Goal: Task Accomplishment & Management: Manage account settings

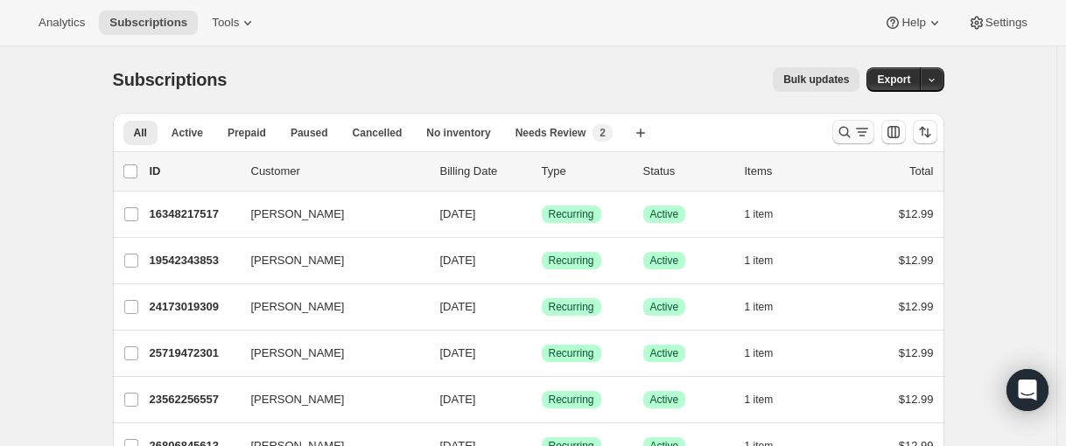
click at [847, 130] on icon "Search and filter results" at bounding box center [845, 132] width 18 height 18
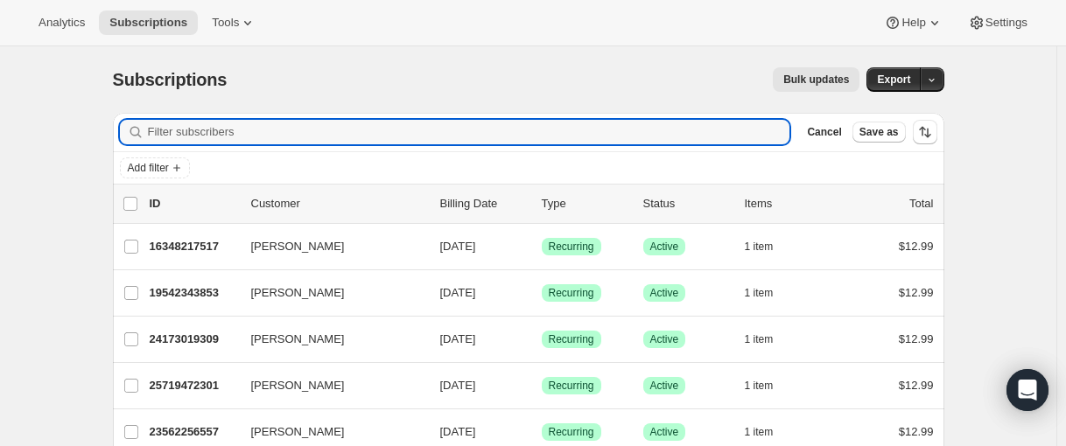
paste input "[EMAIL_ADDRESS][DOMAIN_NAME]"
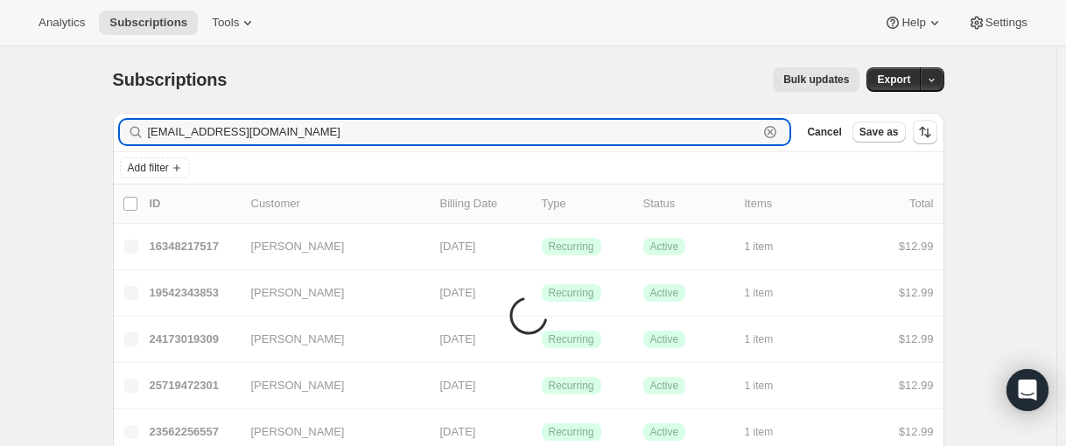
type input "[EMAIL_ADDRESS][DOMAIN_NAME]"
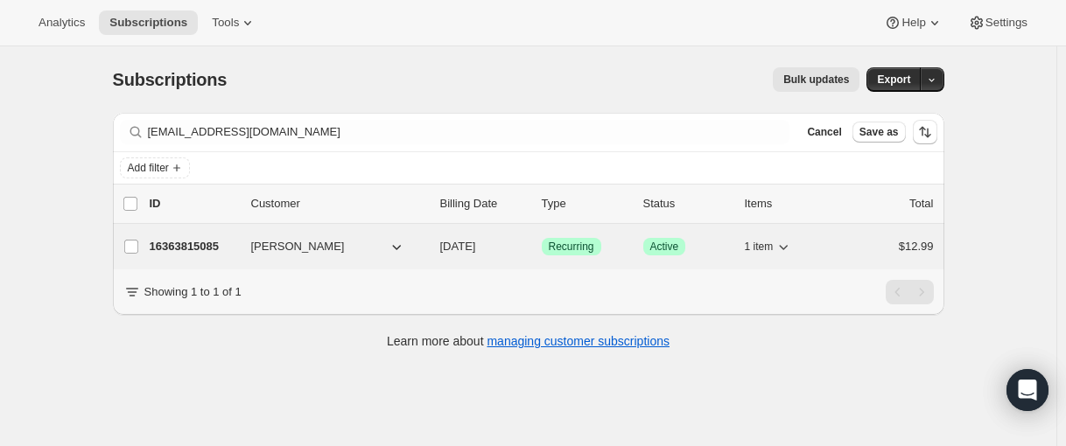
click at [199, 250] on p "16363815085" at bounding box center [194, 247] width 88 height 18
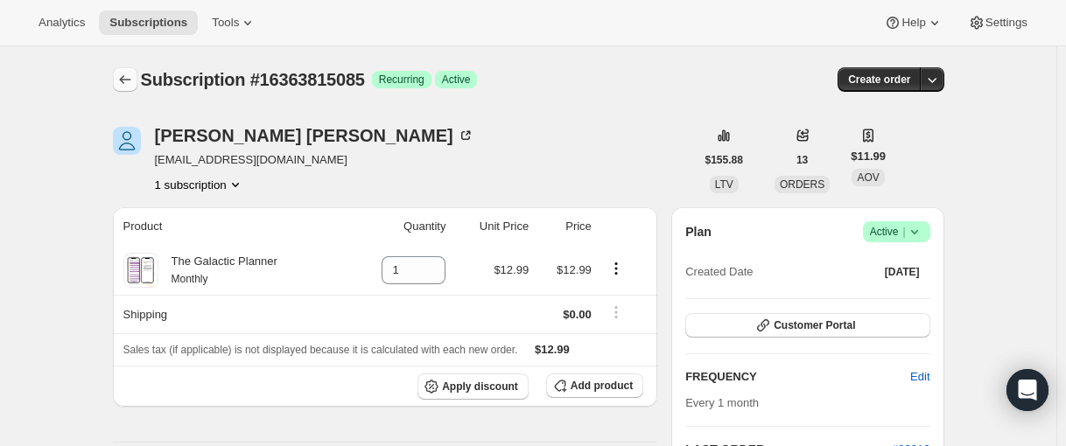
click at [134, 88] on icon "Subscriptions" at bounding box center [125, 80] width 18 height 18
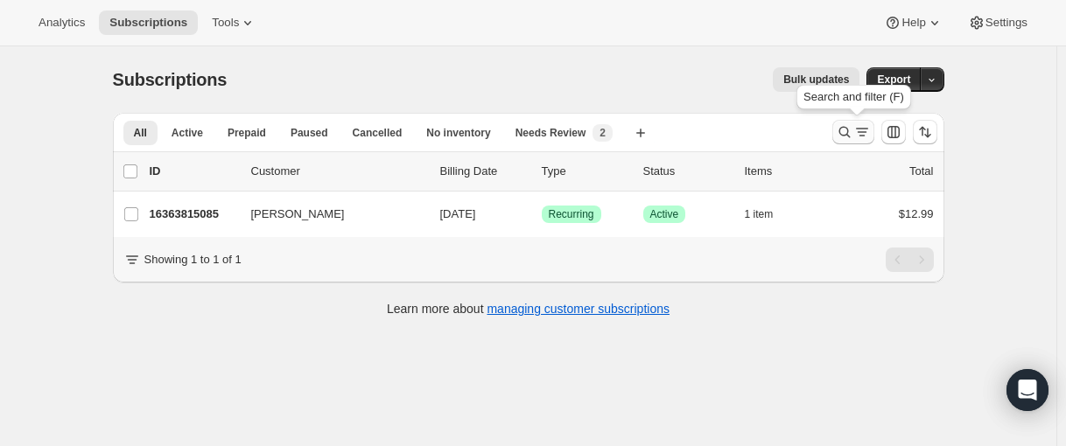
click at [850, 129] on icon "Search and filter results" at bounding box center [844, 132] width 11 height 11
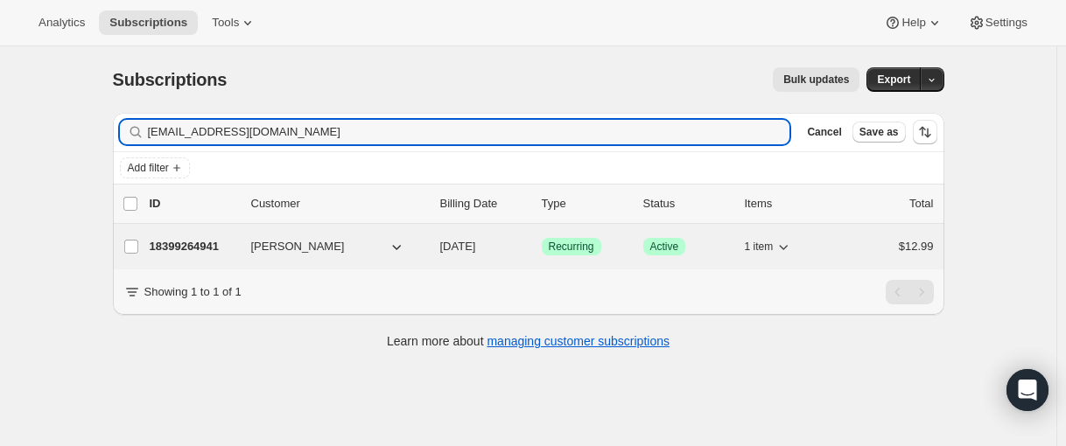
type input "[EMAIL_ADDRESS][DOMAIN_NAME]"
click at [196, 247] on p "18399264941" at bounding box center [194, 247] width 88 height 18
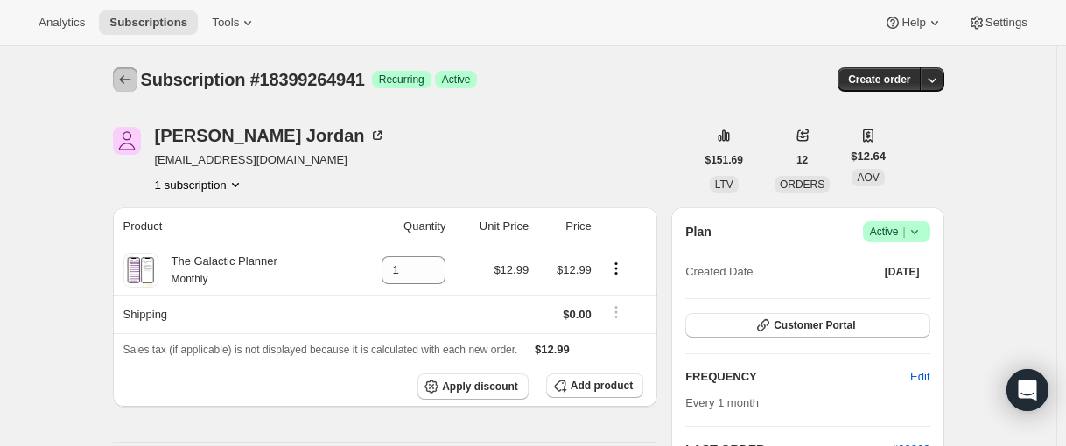
click at [121, 87] on icon "Subscriptions" at bounding box center [125, 80] width 18 height 18
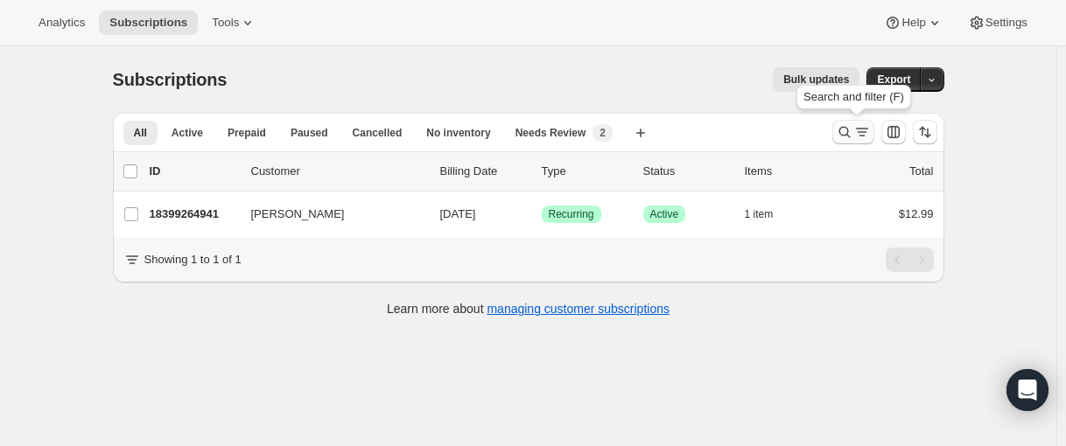
click at [843, 133] on icon "Search and filter results" at bounding box center [845, 132] width 18 height 18
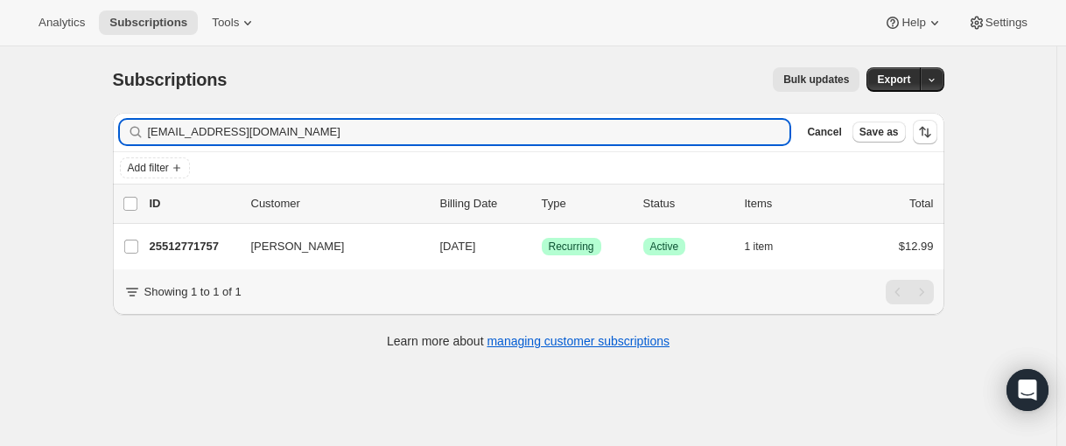
type input "[EMAIL_ADDRESS][DOMAIN_NAME]"
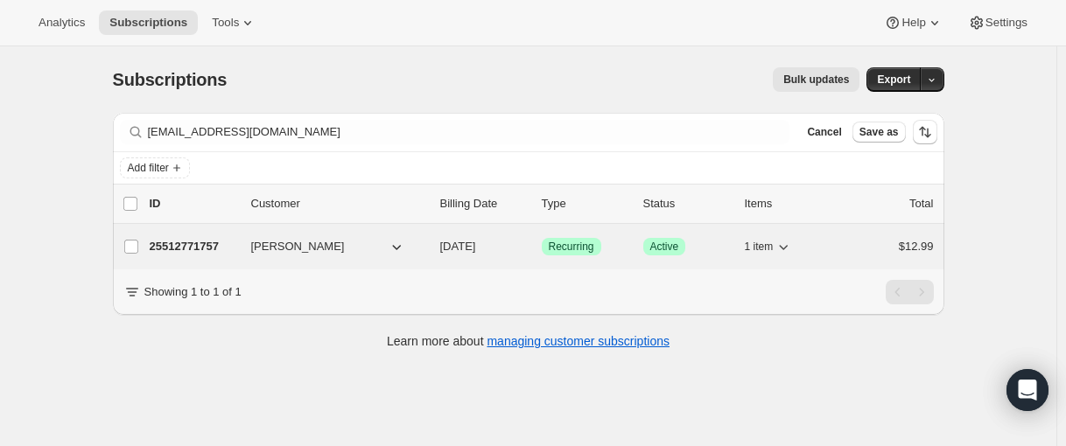
click at [190, 249] on p "25512771757" at bounding box center [194, 247] width 88 height 18
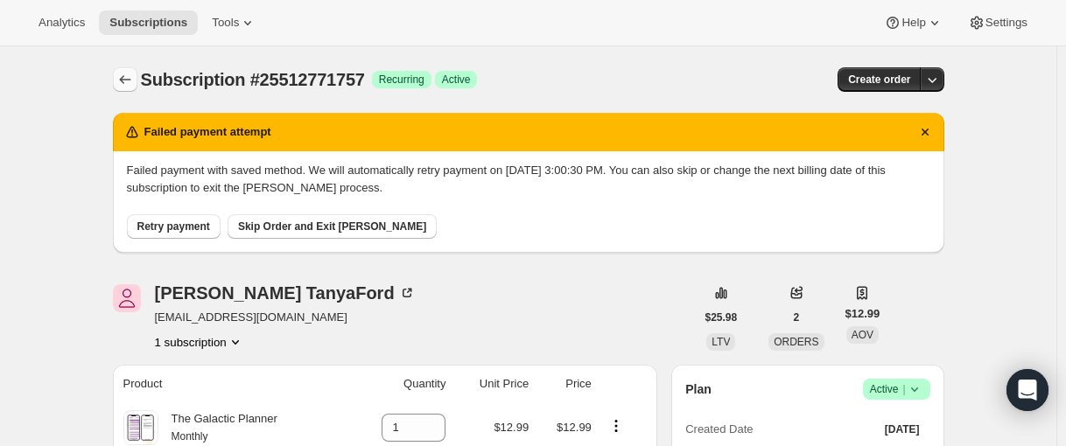
click at [128, 87] on icon "Subscriptions" at bounding box center [125, 80] width 18 height 18
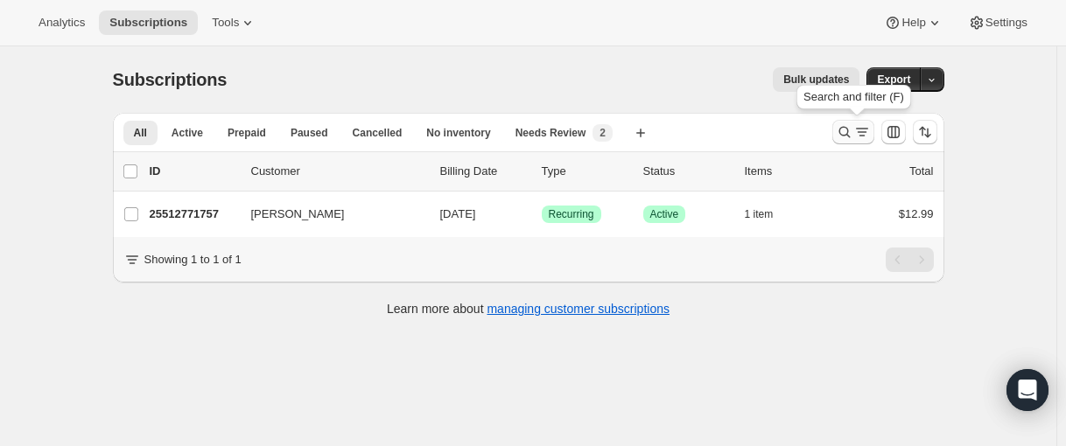
click at [847, 137] on icon "Search and filter results" at bounding box center [845, 132] width 18 height 18
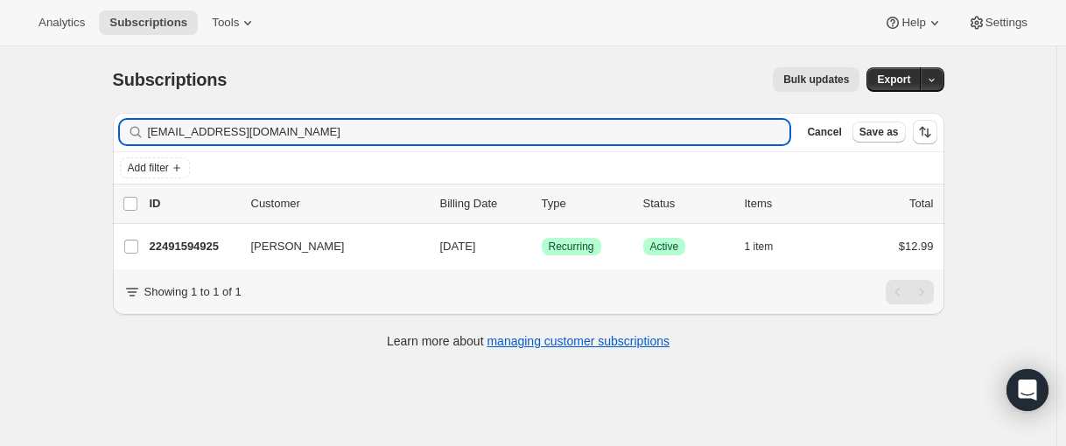
type input "[EMAIL_ADDRESS][DOMAIN_NAME]"
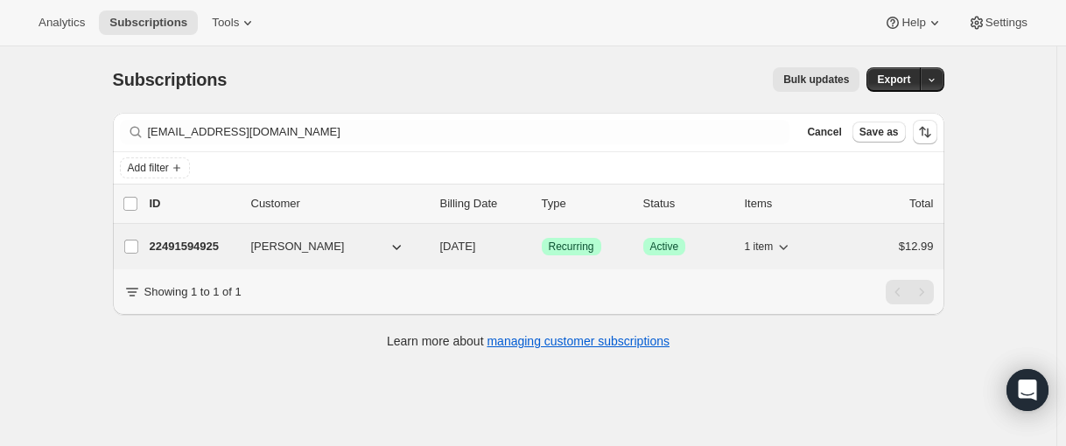
click at [174, 247] on p "22491594925" at bounding box center [194, 247] width 88 height 18
